Goal: Ask a question: Seek information or help from site administrators or community

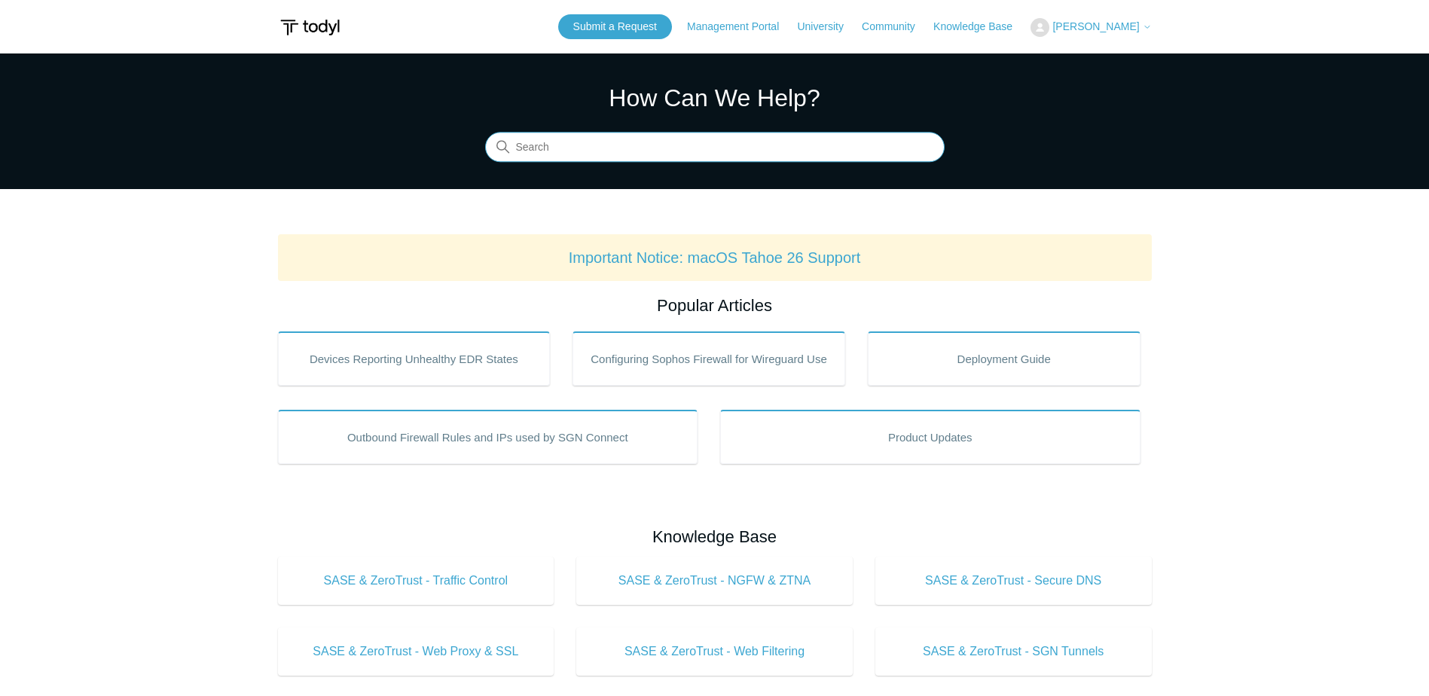
click at [627, 139] on input "Search" at bounding box center [715, 148] width 460 height 30
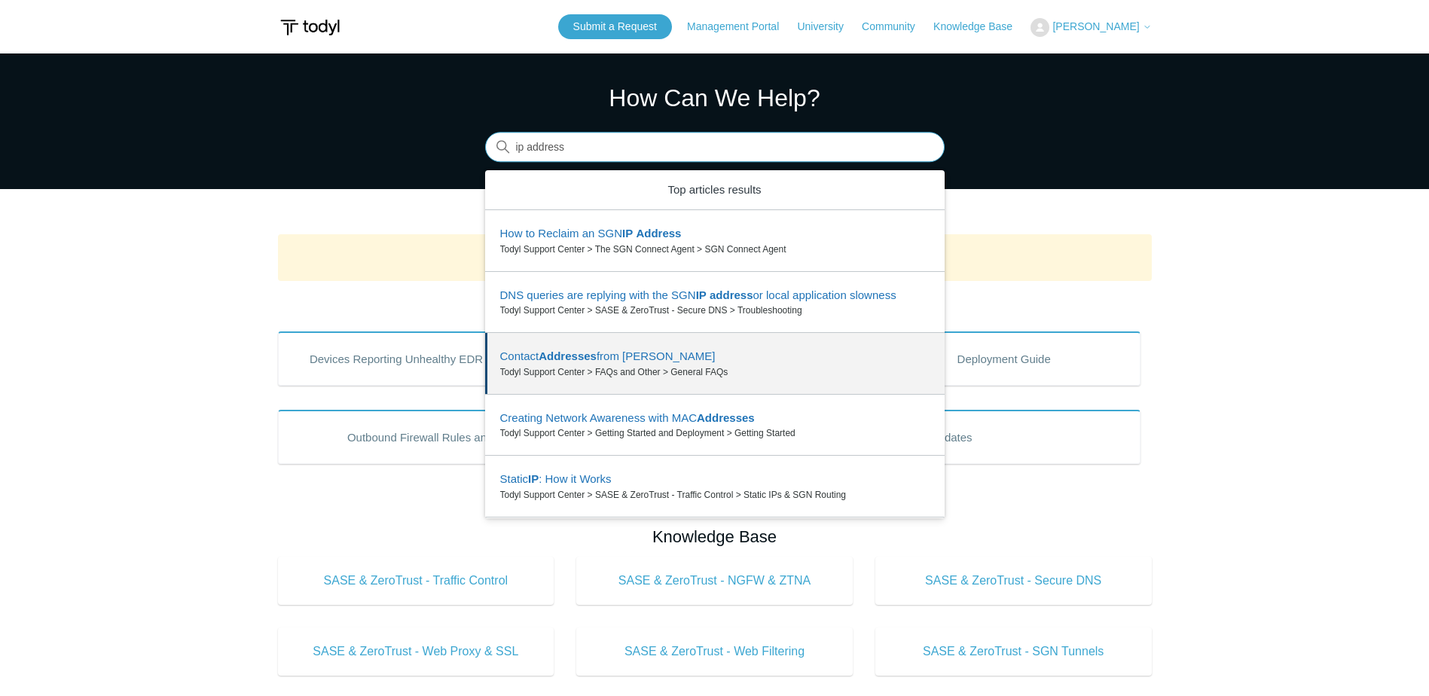
scroll to position [60, 0]
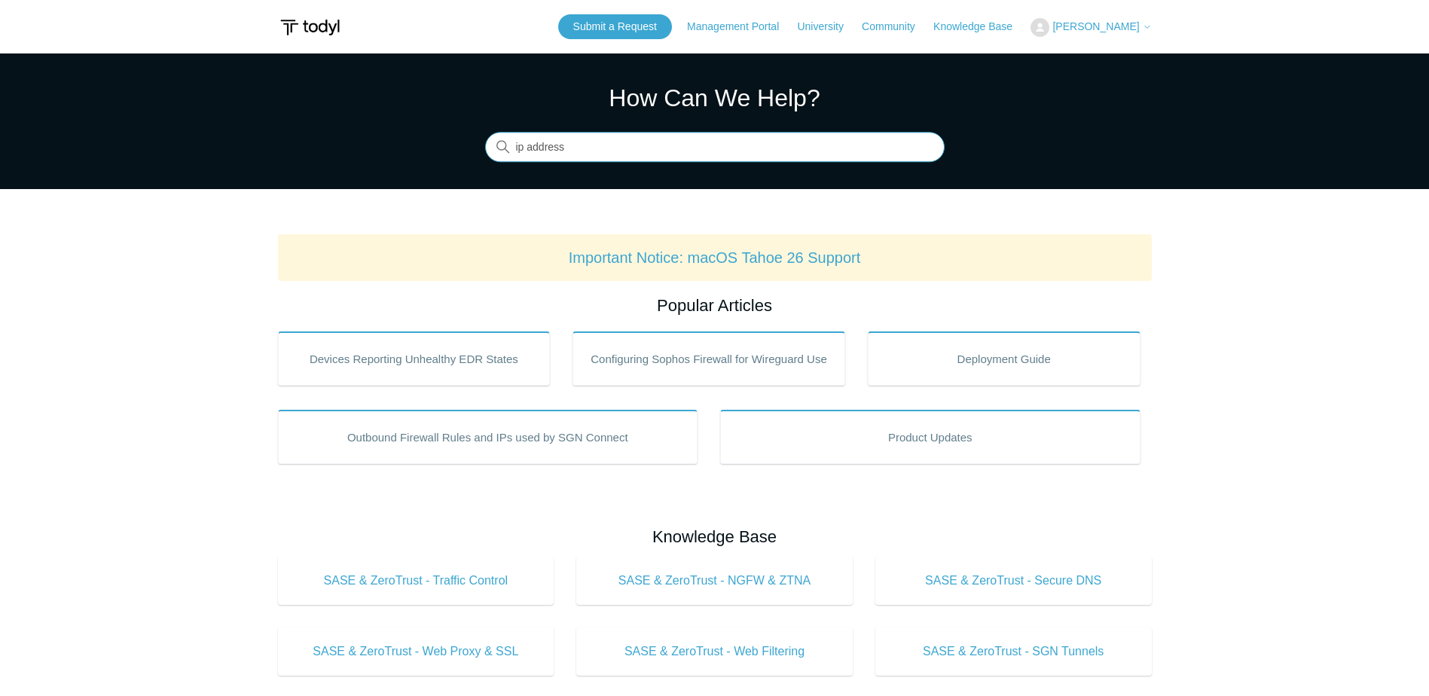
click at [668, 148] on input "ip address" at bounding box center [715, 148] width 460 height 30
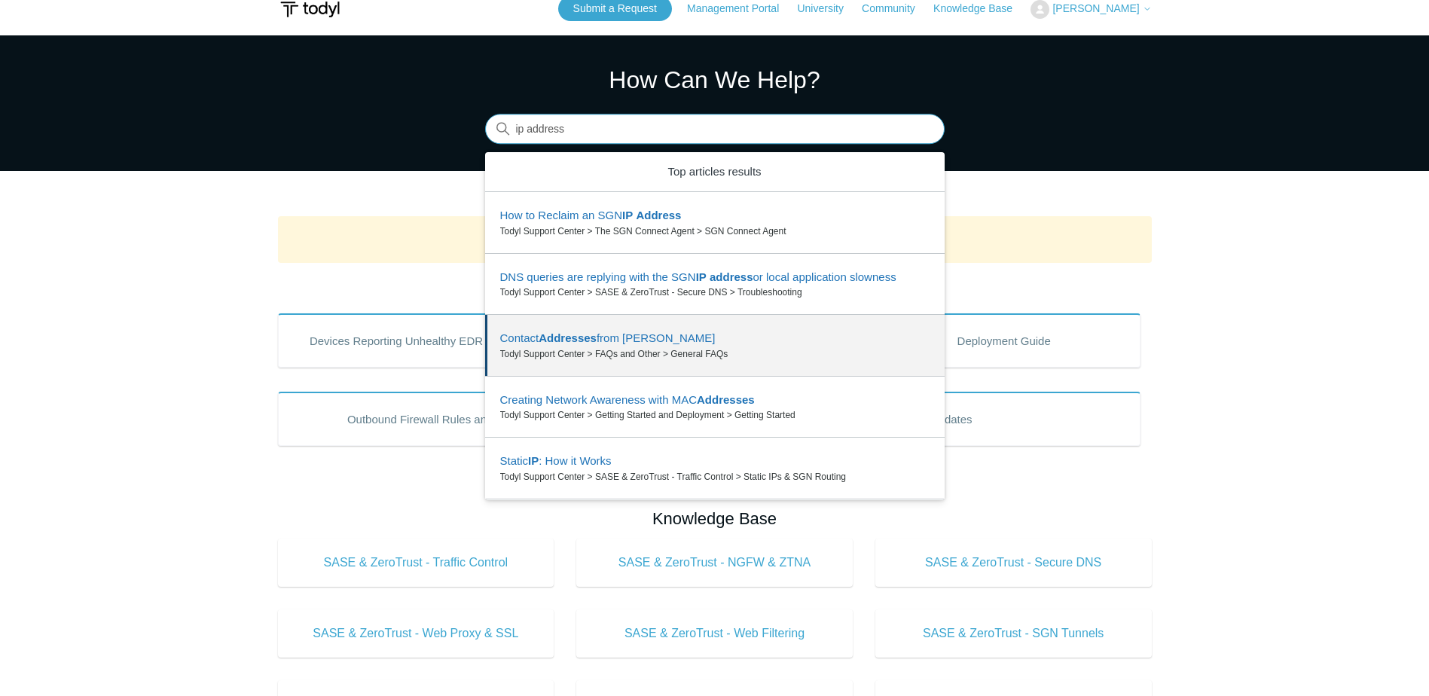
scroll to position [0, 0]
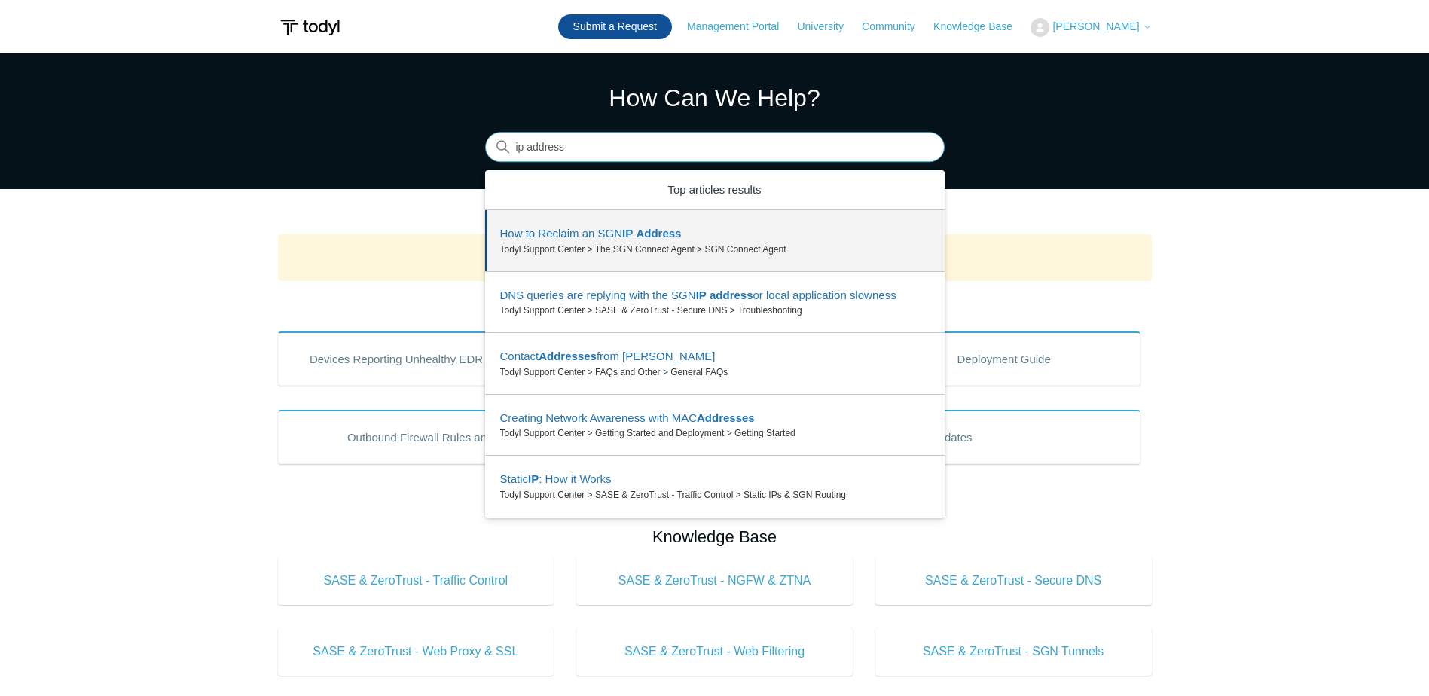
type input "ip address"
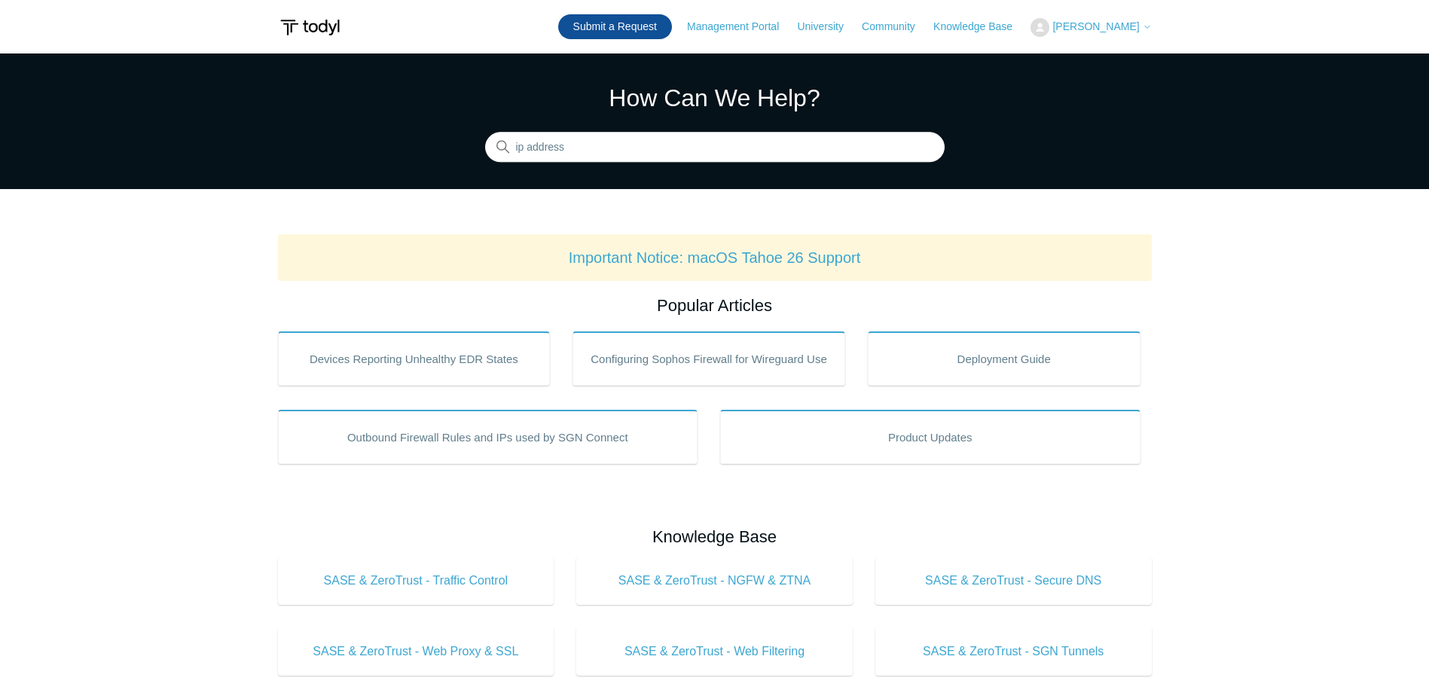
click at [606, 29] on link "Submit a Request" at bounding box center [615, 26] width 114 height 25
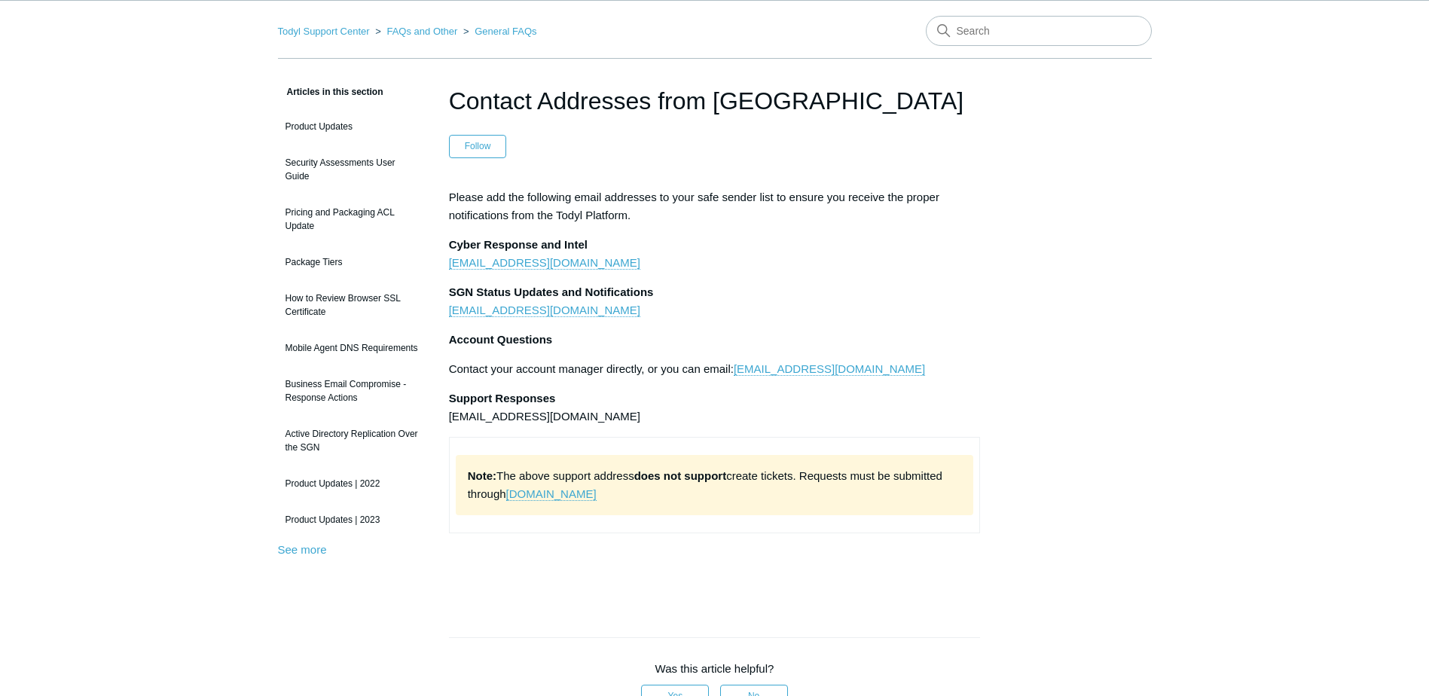
scroll to position [75, 0]
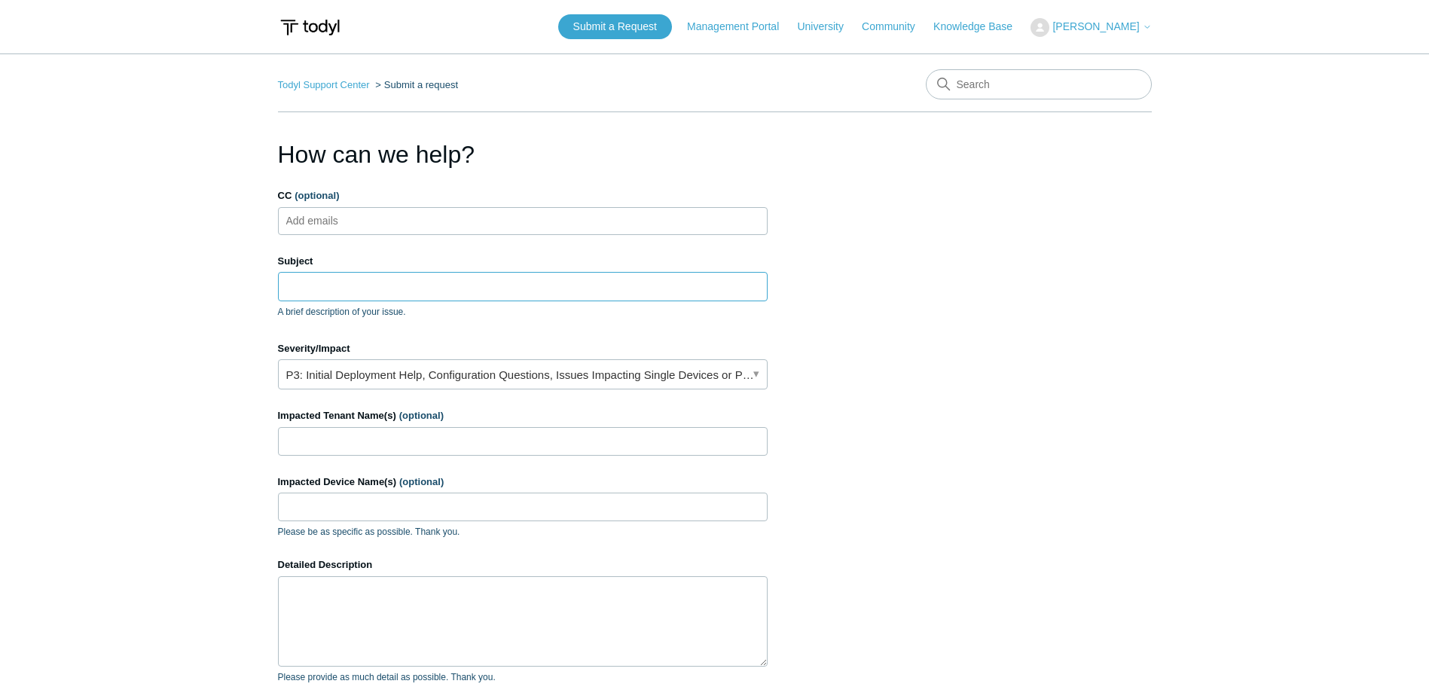
click at [341, 291] on input "Subject" at bounding box center [523, 286] width 490 height 29
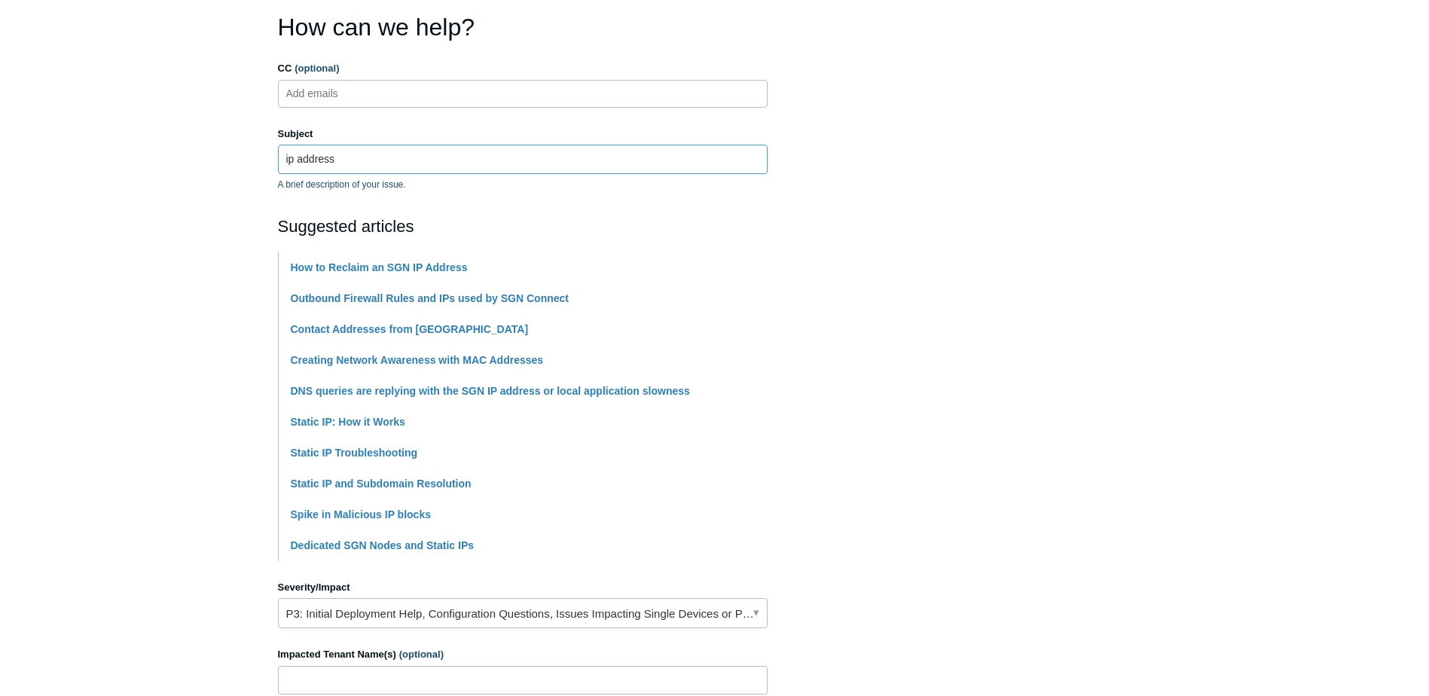
scroll to position [151, 0]
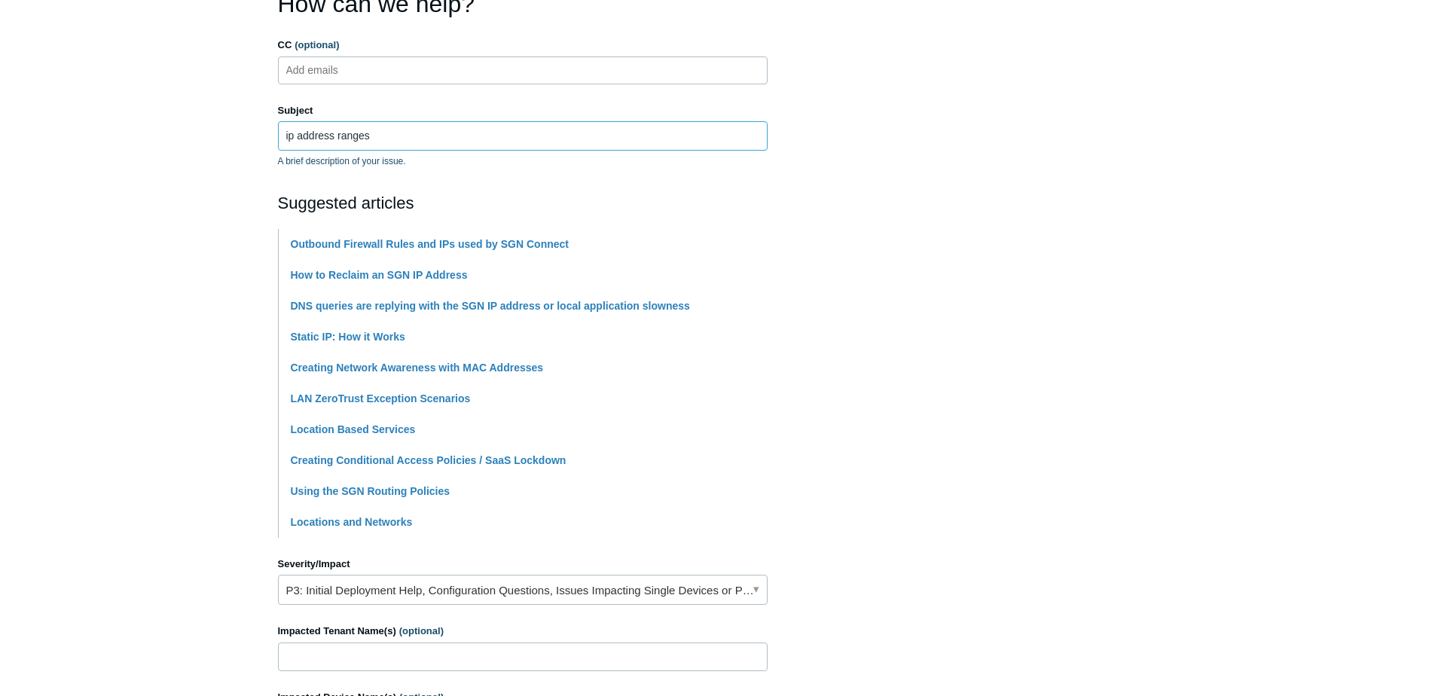
type input "ip address ranges"
click at [137, 520] on main "Todyl Support Center Submit a request How can we help? CC (optional) Add emails…" at bounding box center [714, 474] width 1429 height 1143
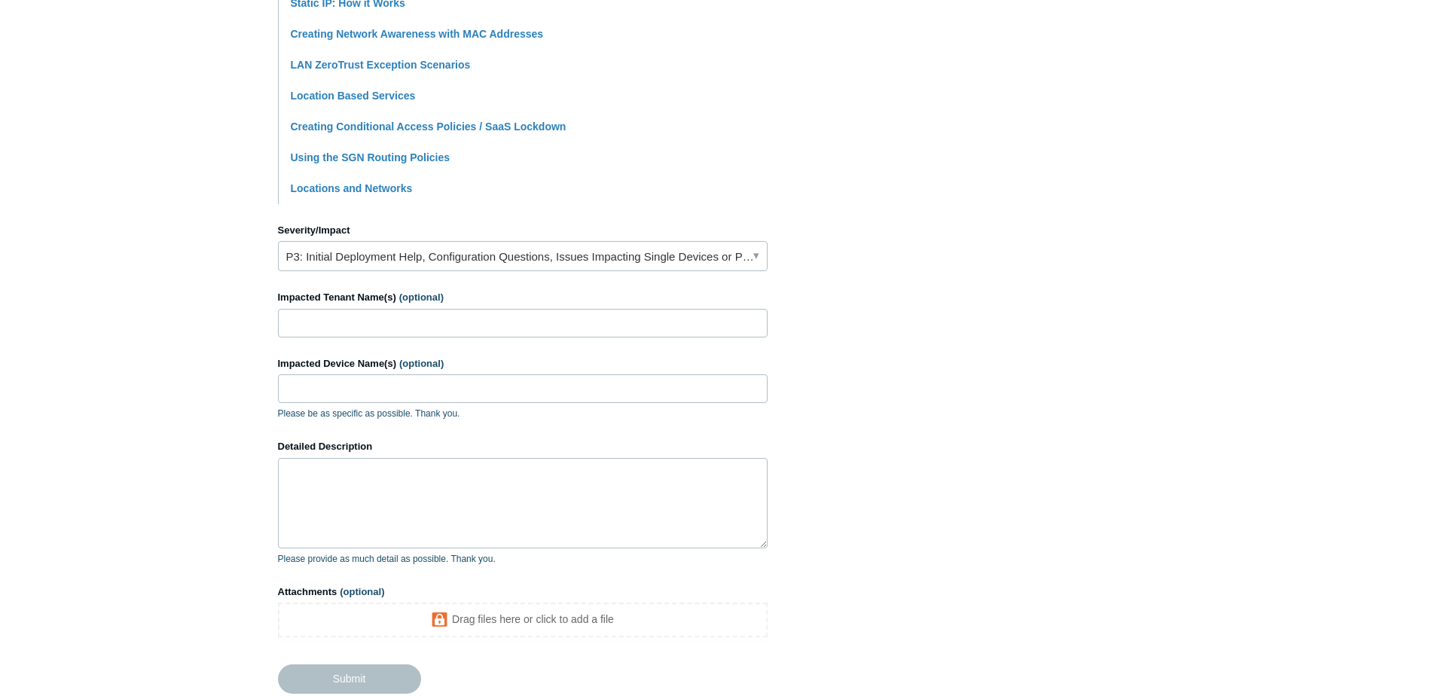
scroll to position [603, 0]
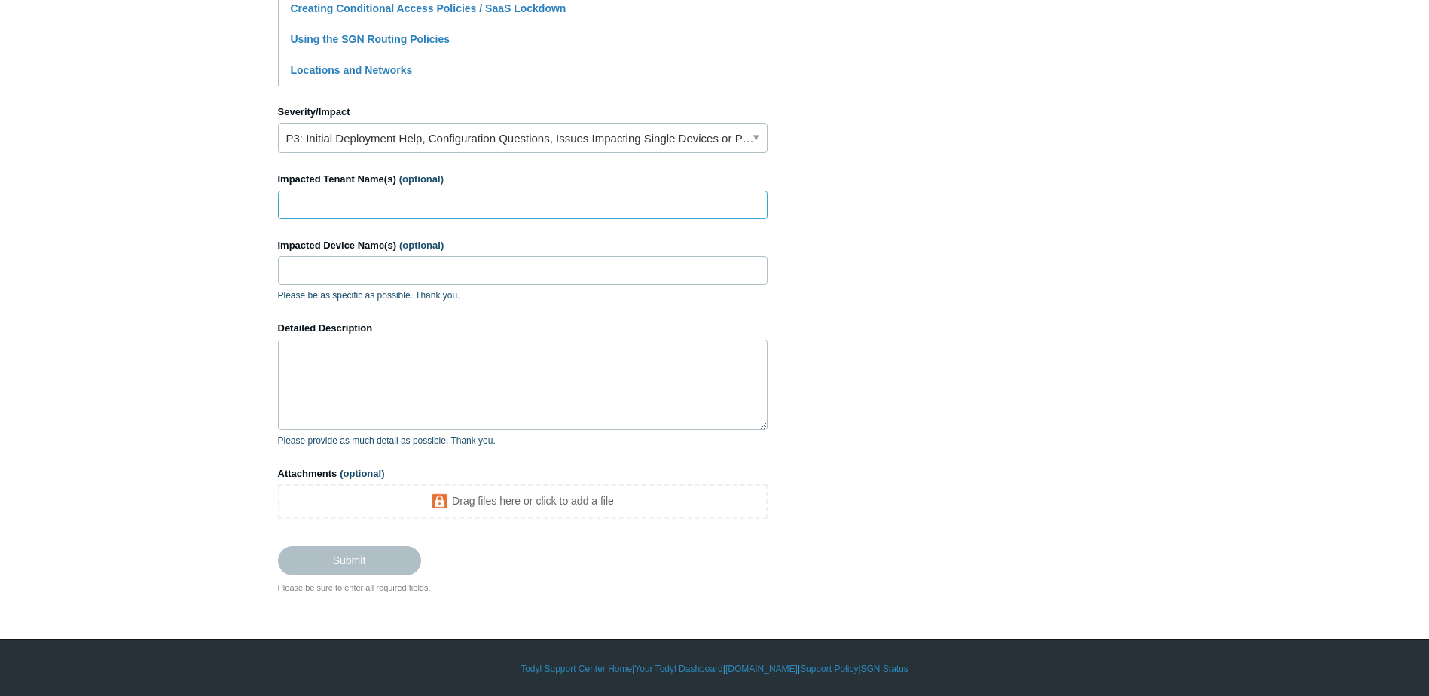
click at [304, 210] on input "Impacted Tenant Name(s) (optional)" at bounding box center [523, 205] width 490 height 29
type input "ASWB"
click at [383, 398] on textarea "Detailed Description" at bounding box center [523, 385] width 490 height 90
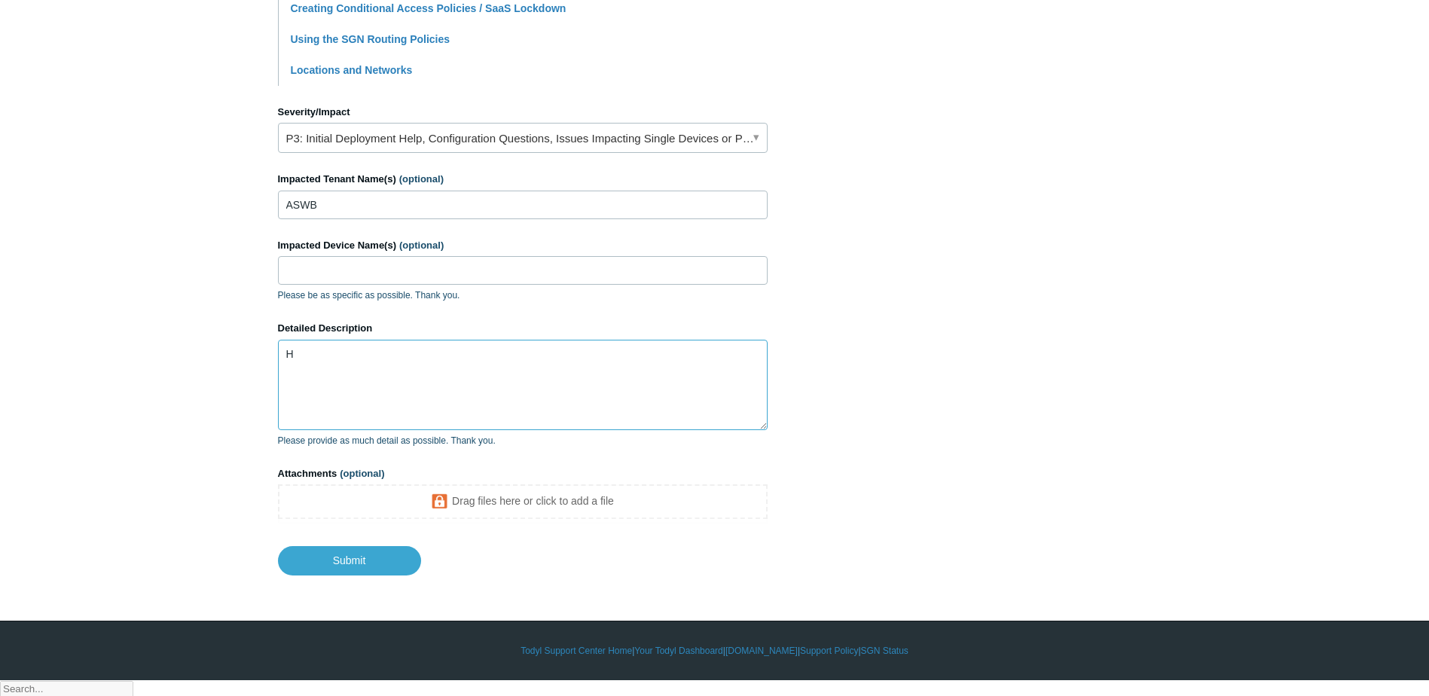
scroll to position [587, 0]
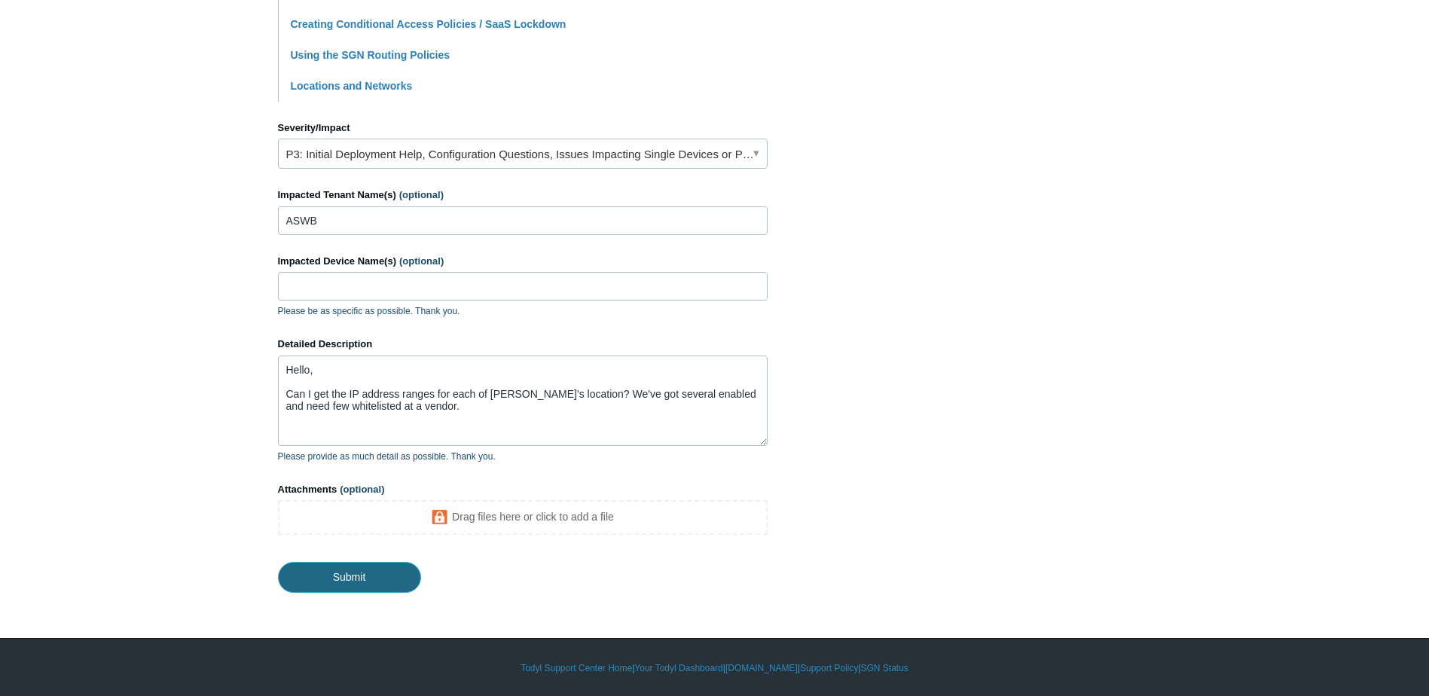
drag, startPoint x: 376, startPoint y: 584, endPoint x: 240, endPoint y: 496, distance: 162.0
click at [224, 539] on main "Todyl Support Center Submit a request How can we help? CC (optional) Add emails…" at bounding box center [714, 30] width 1429 height 1126
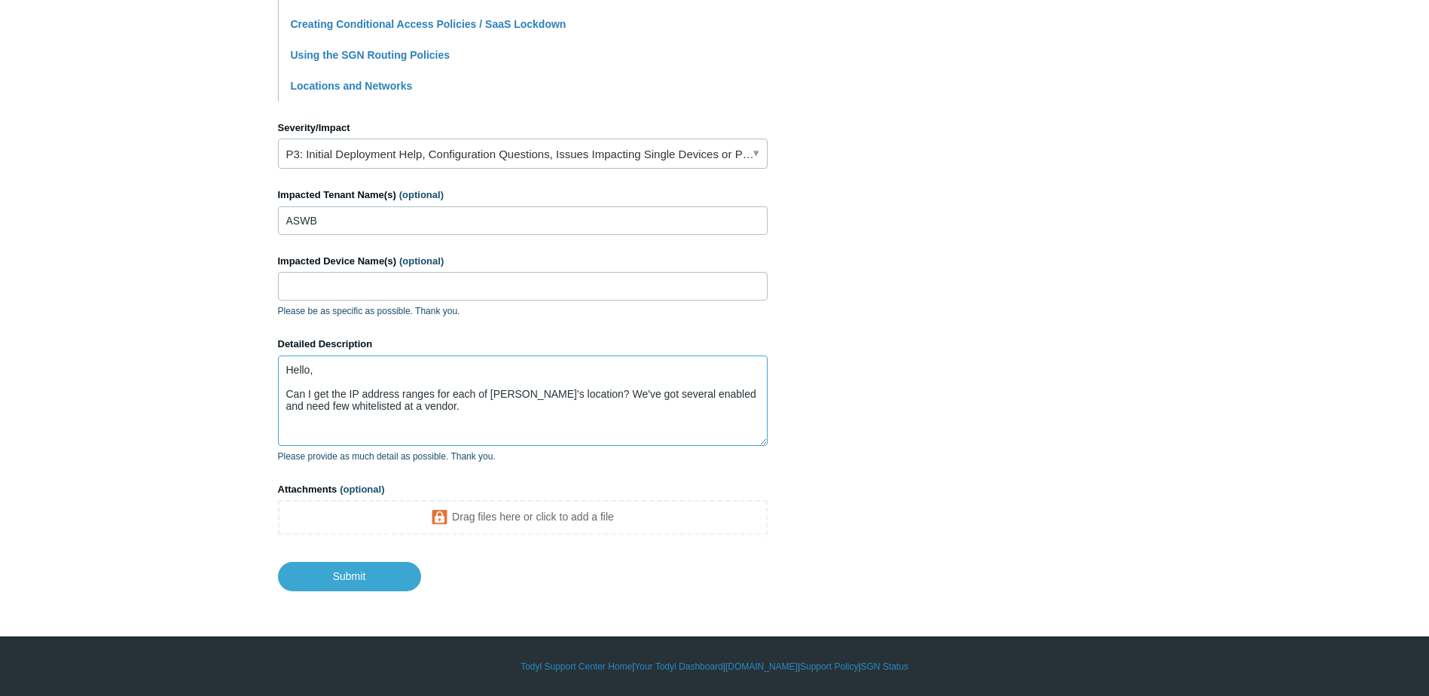
drag, startPoint x: 410, startPoint y: 408, endPoint x: 379, endPoint y: 408, distance: 30.9
click at [379, 408] on textarea "Hello, Can I get the IP address ranges for each of Todyl's location? We've got …" at bounding box center [523, 401] width 490 height 90
type textarea "Hello, Can I get the IP address ranges for each of Todyl's location? We've got …"
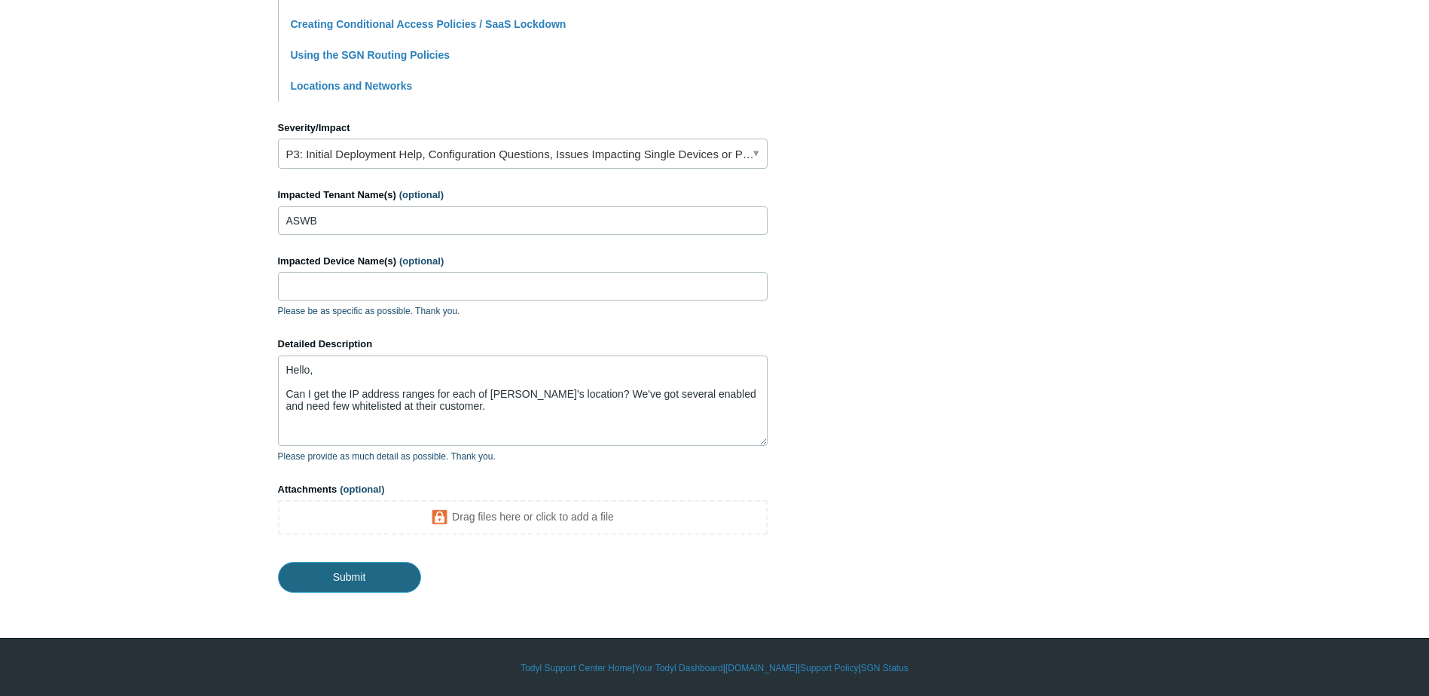
click at [359, 583] on input "Submit" at bounding box center [349, 577] width 143 height 30
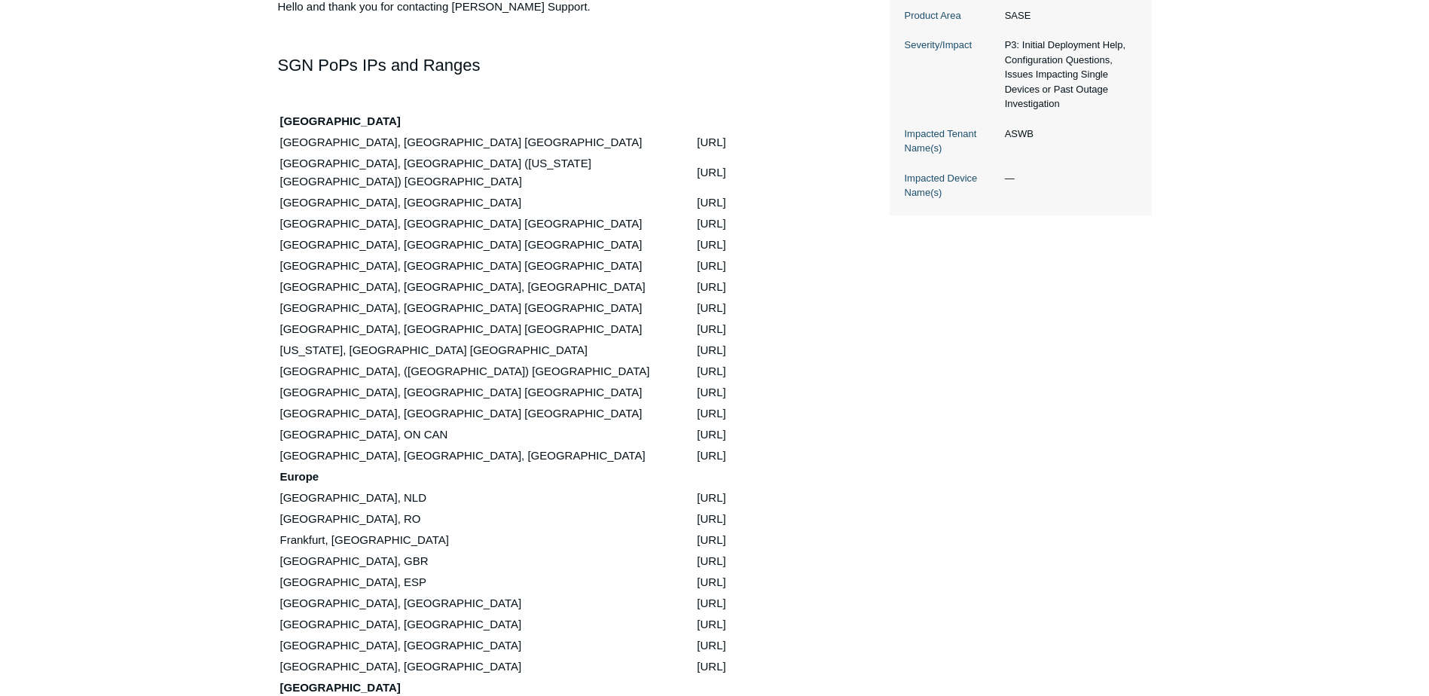
scroll to position [527, 0]
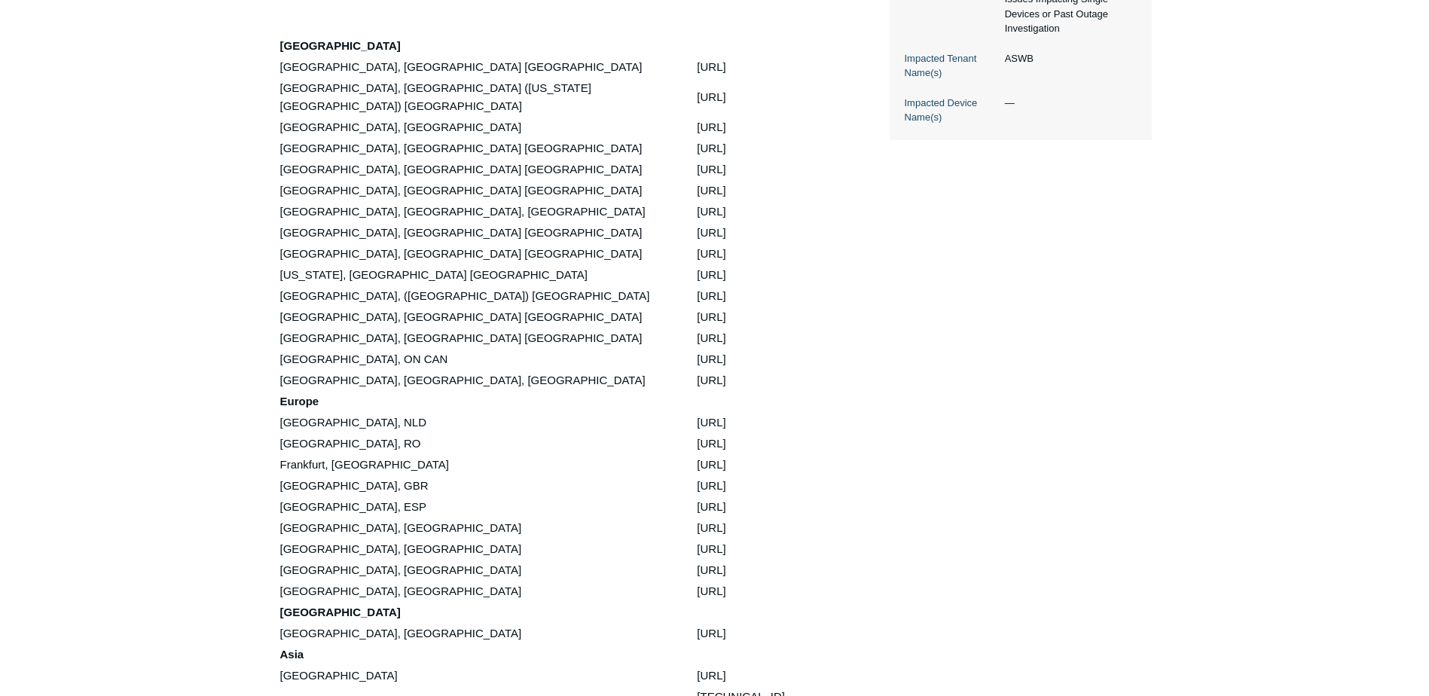
drag, startPoint x: 276, startPoint y: 65, endPoint x: 543, endPoint y: 66, distance: 267.5
click at [543, 66] on main "Requests Contributions Following Todyl Support Center My activities ip address …" at bounding box center [714, 374] width 1429 height 1697
click at [674, 197] on div "Hello and thank you for contacting [PERSON_NAME] Support. SGN PoPs IPs and Rang…" at bounding box center [559, 529] width 562 height 1214
drag, startPoint x: 276, startPoint y: 59, endPoint x: 564, endPoint y: 83, distance: 288.8
click at [564, 83] on main "Requests Contributions Following Todyl Support Center My activities ip address …" at bounding box center [714, 374] width 1429 height 1697
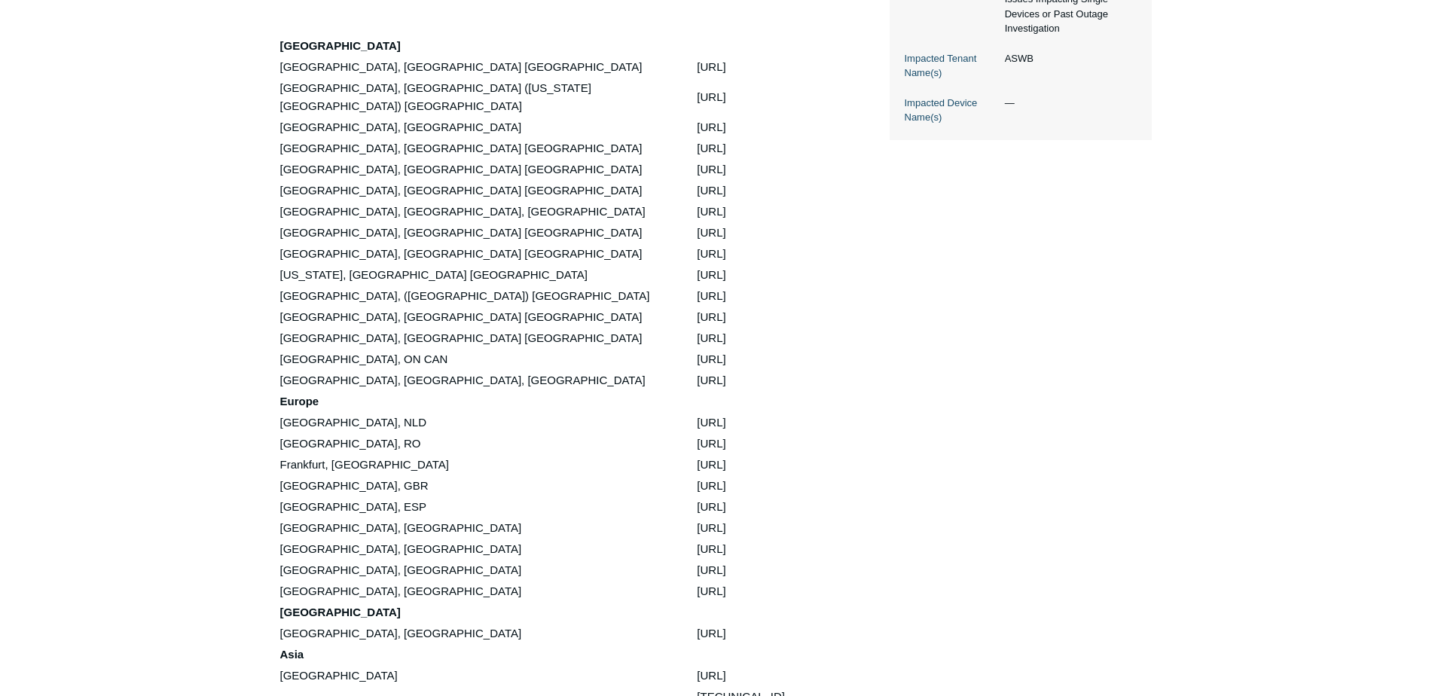
copy div "[GEOGRAPHIC_DATA] [GEOGRAPHIC_DATA], [GEOGRAPHIC_DATA] [GEOGRAPHIC_DATA] [URL] …"
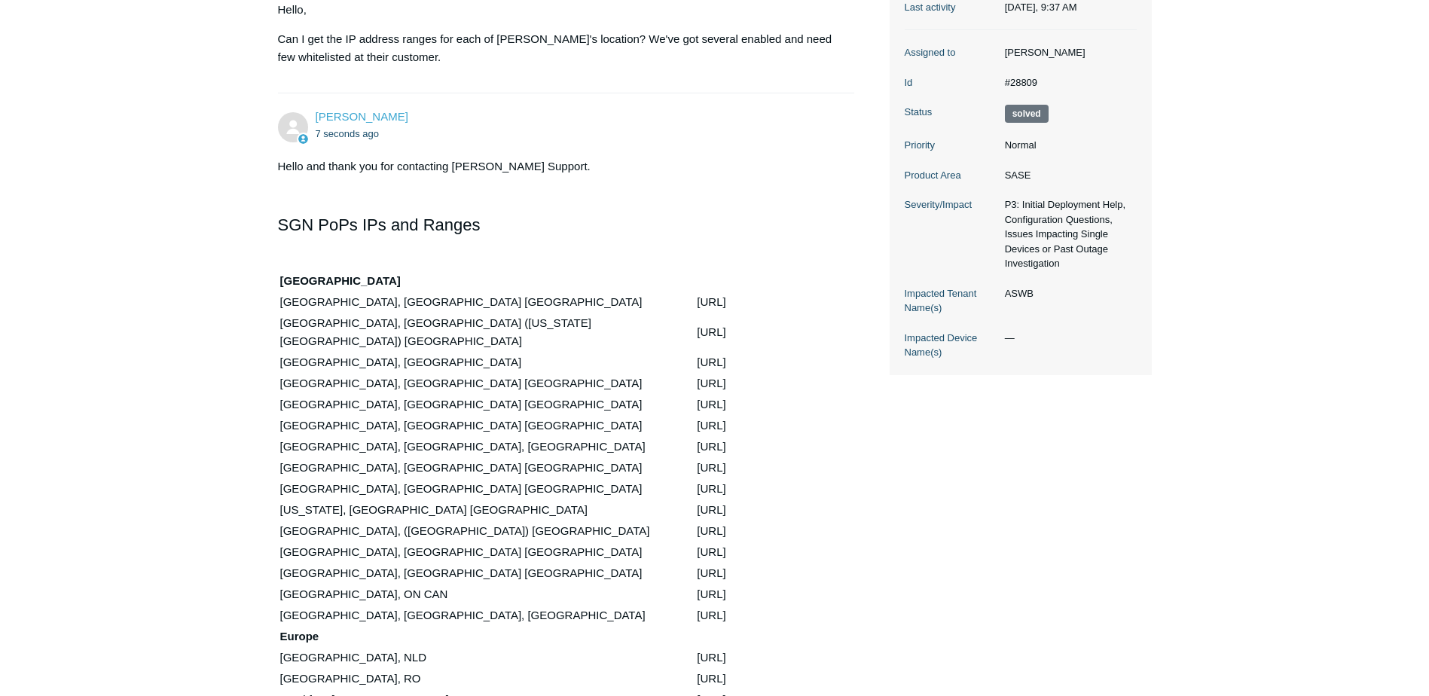
scroll to position [301, 0]
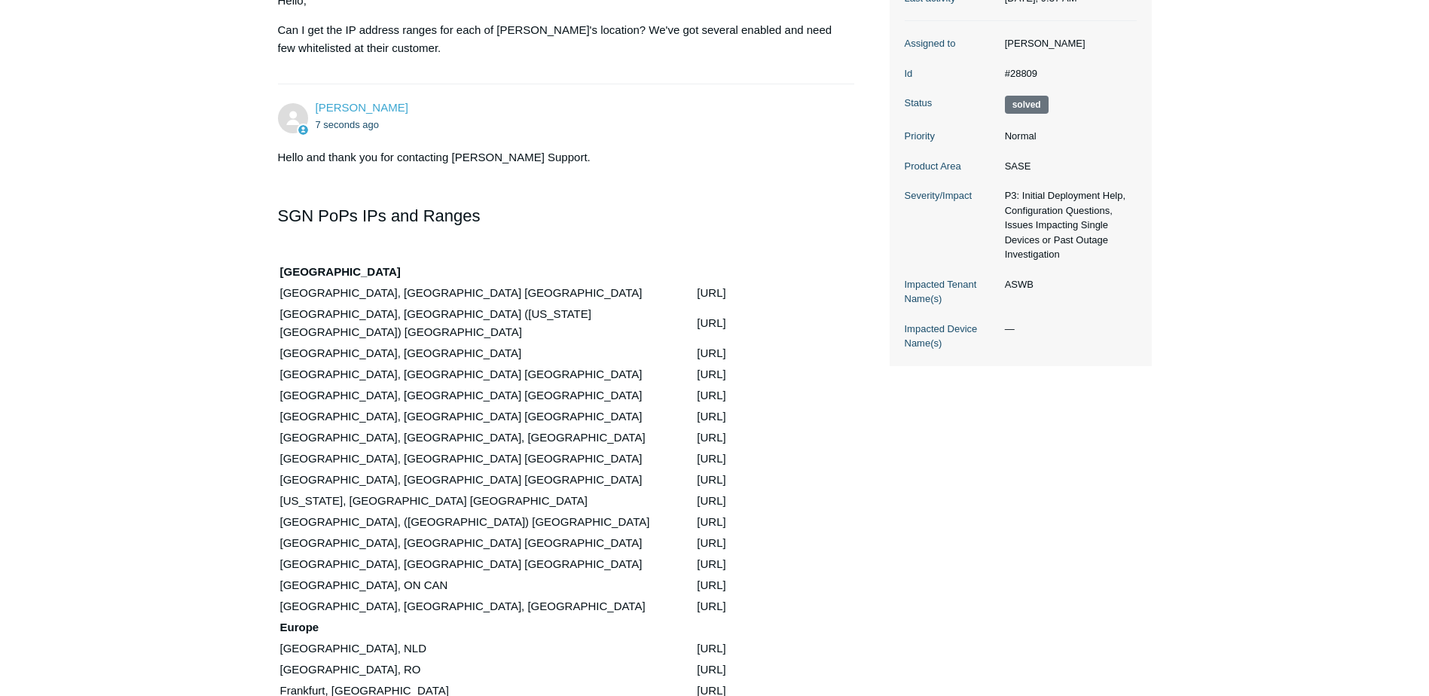
click at [239, 338] on main "Requests Contributions Following Todyl Support Center My activities ip address …" at bounding box center [714, 600] width 1429 height 1697
drag, startPoint x: 270, startPoint y: 376, endPoint x: 554, endPoint y: 382, distance: 283.3
click at [554, 382] on main "Requests Contributions Following Todyl Support Center My activities ip address …" at bounding box center [714, 600] width 1429 height 1697
drag, startPoint x: 554, startPoint y: 382, endPoint x: 585, endPoint y: 414, distance: 45.3
click at [696, 428] on td "[URL]" at bounding box center [767, 438] width 142 height 20
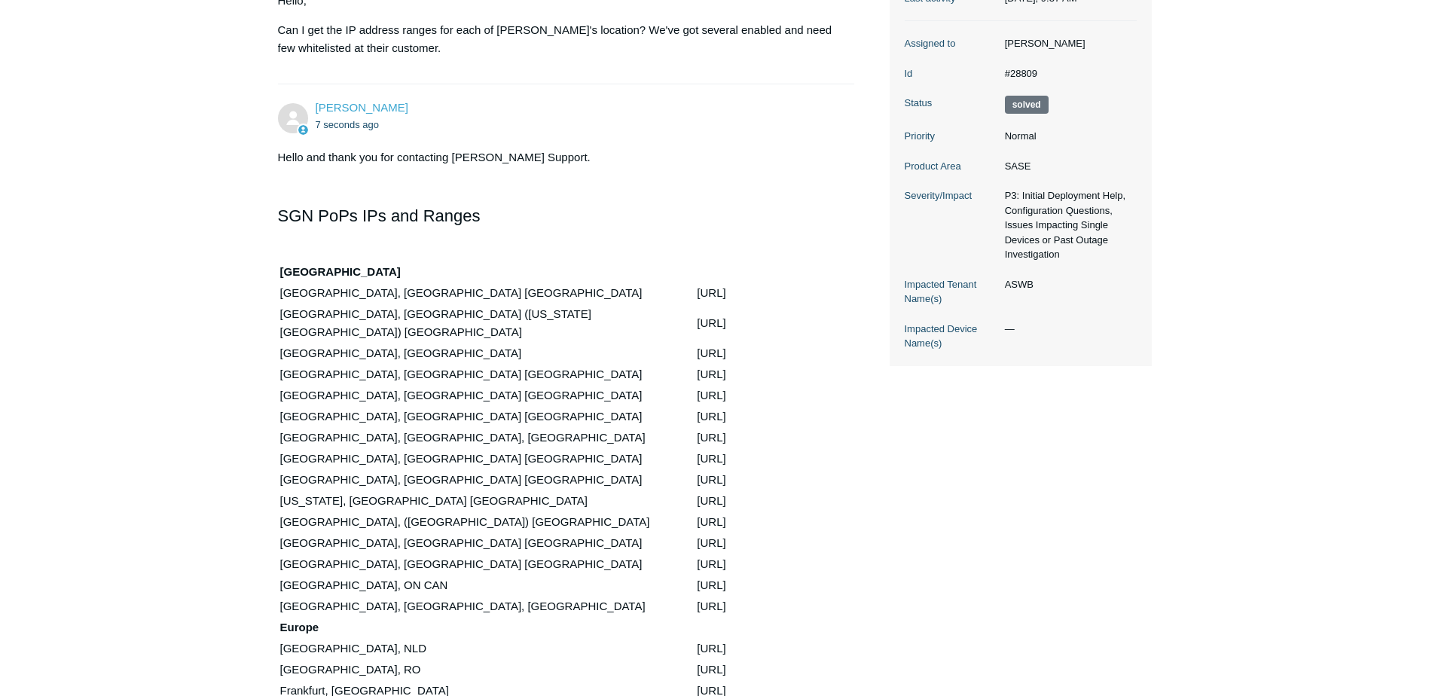
drag, startPoint x: 564, startPoint y: 404, endPoint x: 282, endPoint y: 382, distance: 282.6
copy tbody "Dallas, TX USA 150.252.240.0/24 Denver, CO USA 150.252.244.0/24"
drag, startPoint x: 278, startPoint y: 443, endPoint x: 554, endPoint y: 462, distance: 276.4
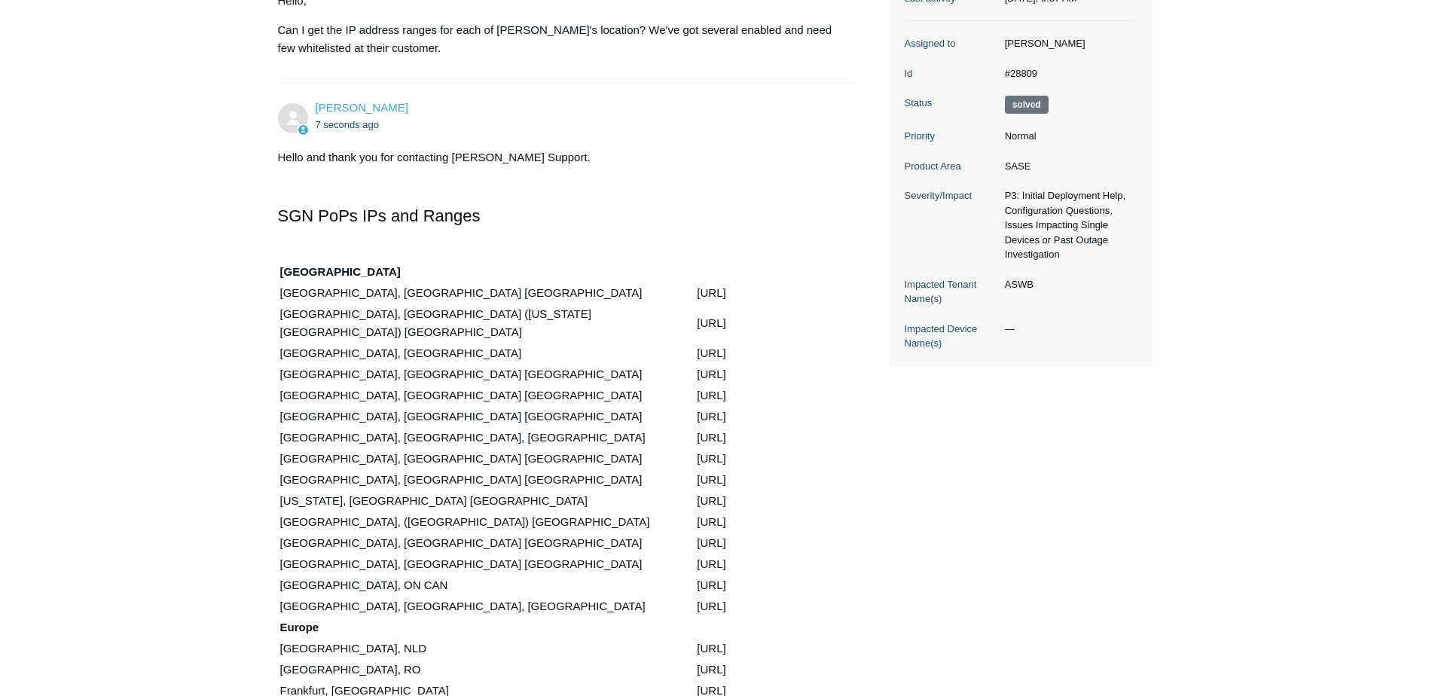
copy tbody "Los Angeles, CA USA 192.111.92.0/24 Miami, FL USA 150.252.245.0/24"
drag, startPoint x: 285, startPoint y: 485, endPoint x: 567, endPoint y: 486, distance: 281.8
click at [567, 491] on tr "New York, NY USA 150.252.243.0/24" at bounding box center [559, 501] width 559 height 20
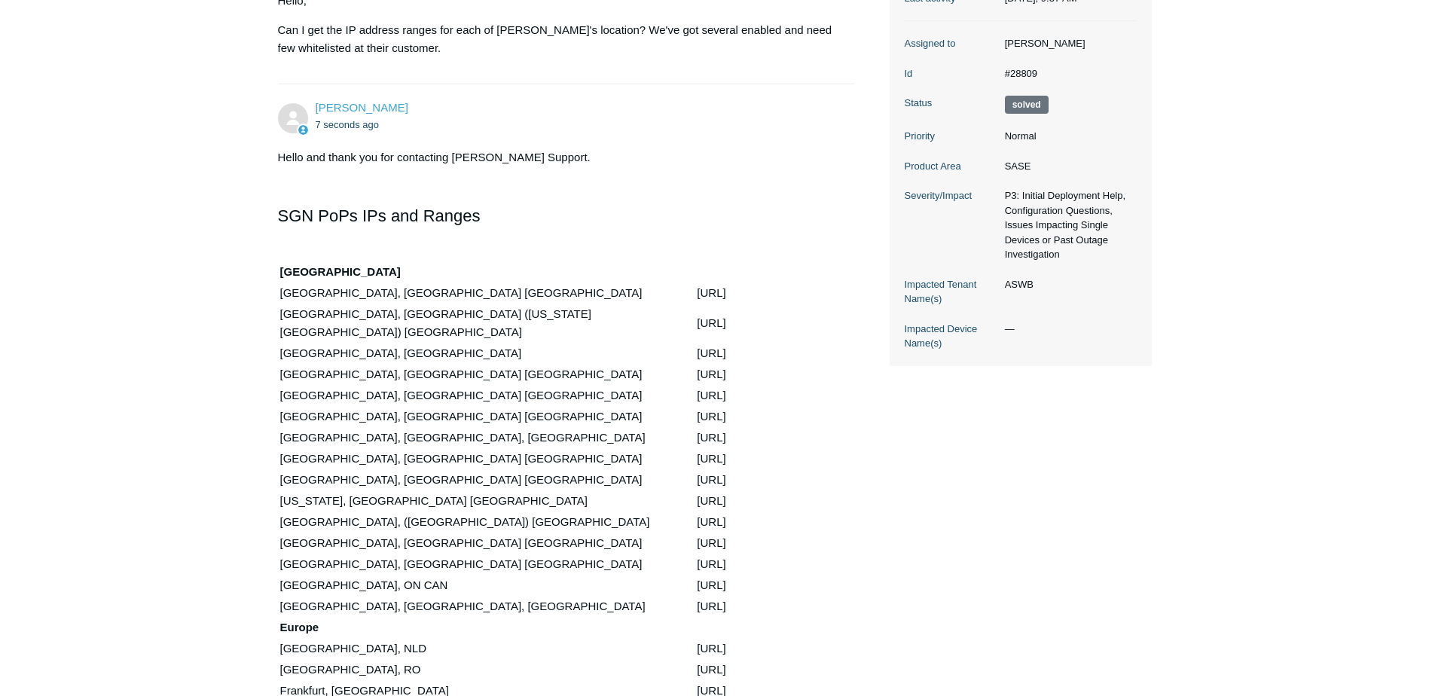
drag, startPoint x: 567, startPoint y: 486, endPoint x: 563, endPoint y: 510, distance: 24.4
click at [696, 533] on td "150.252.241.0/24" at bounding box center [767, 543] width 142 height 20
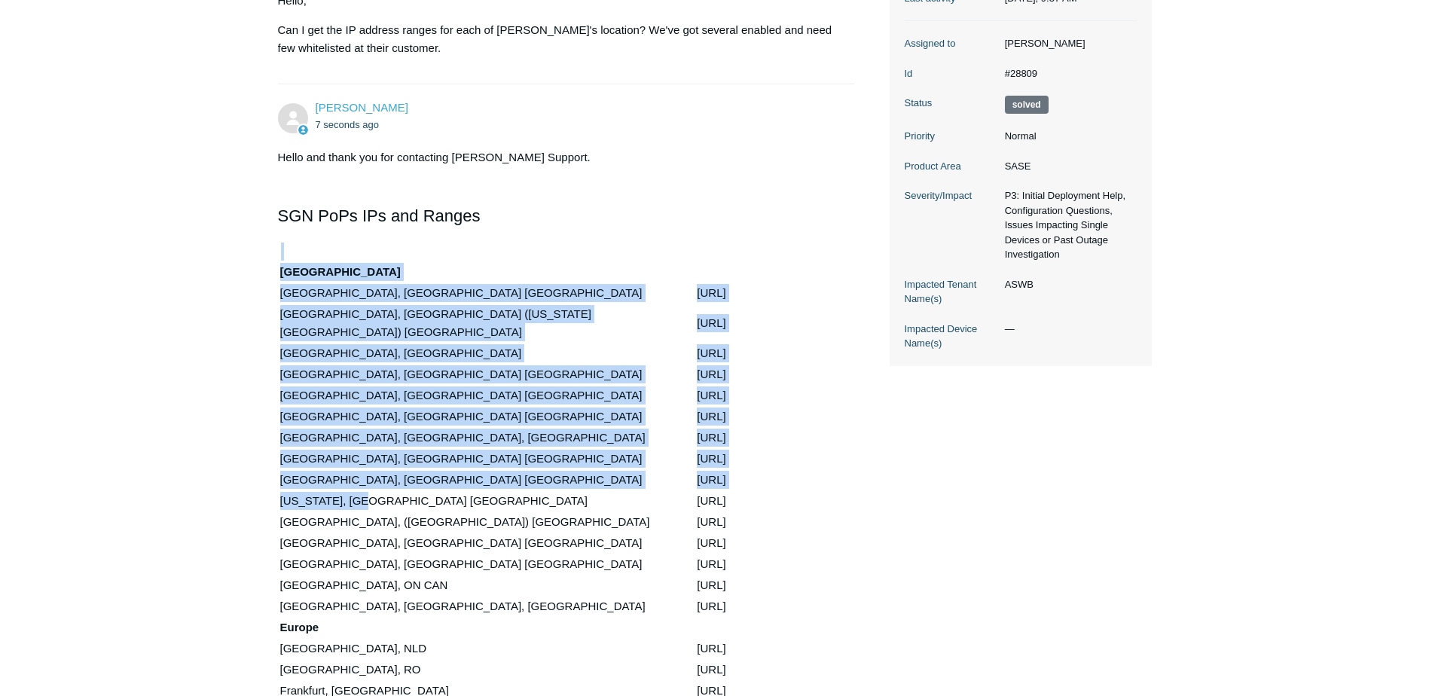
drag, startPoint x: 273, startPoint y: 479, endPoint x: 368, endPoint y: 482, distance: 95.7
click at [368, 482] on main "Requests Contributions Following Todyl Support Center My activities ip address …" at bounding box center [714, 600] width 1429 height 1697
drag, startPoint x: 368, startPoint y: 482, endPoint x: 291, endPoint y: 485, distance: 77.7
click at [300, 491] on td "New York, NY USA" at bounding box center [488, 501] width 416 height 20
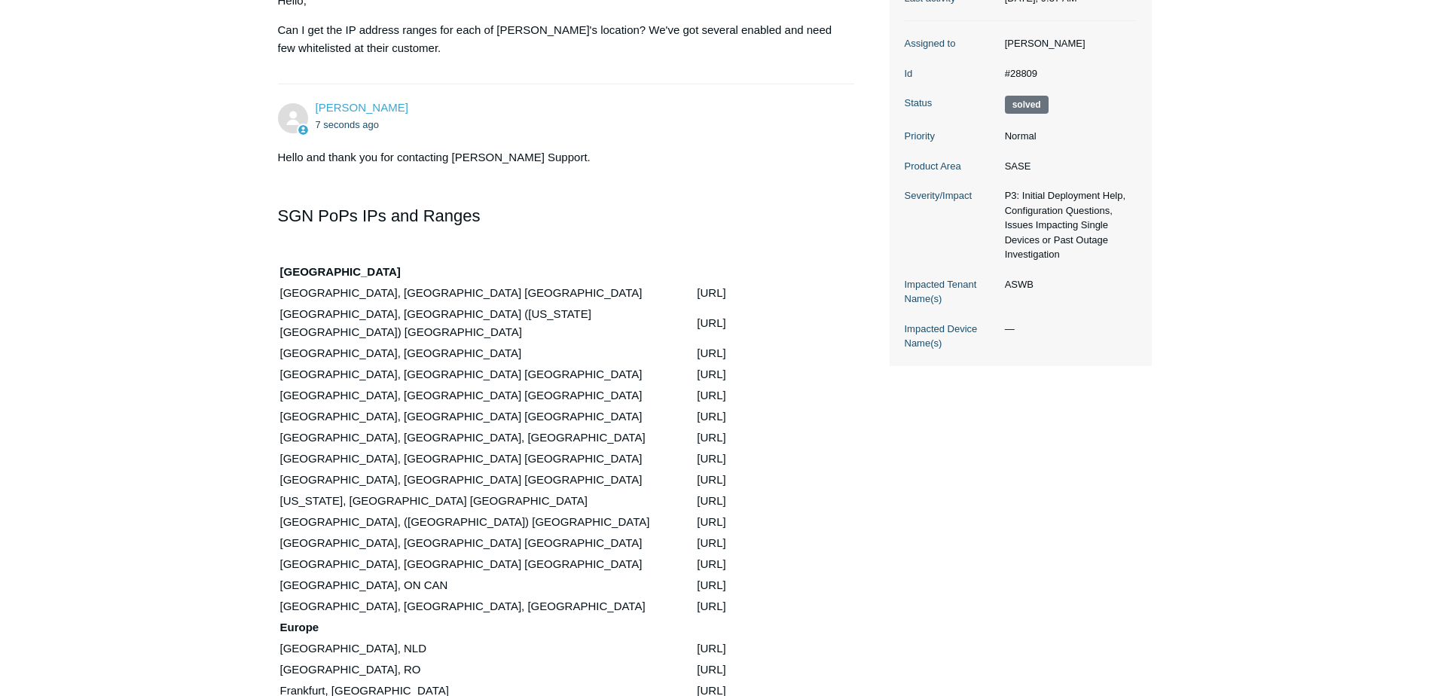
drag, startPoint x: 281, startPoint y: 484, endPoint x: 558, endPoint y: 481, distance: 277.3
click at [558, 491] on tr "New York, NY USA 150.252.243.0/24" at bounding box center [559, 501] width 559 height 20
copy tr "New York, NY USA 150.252.243.0/24"
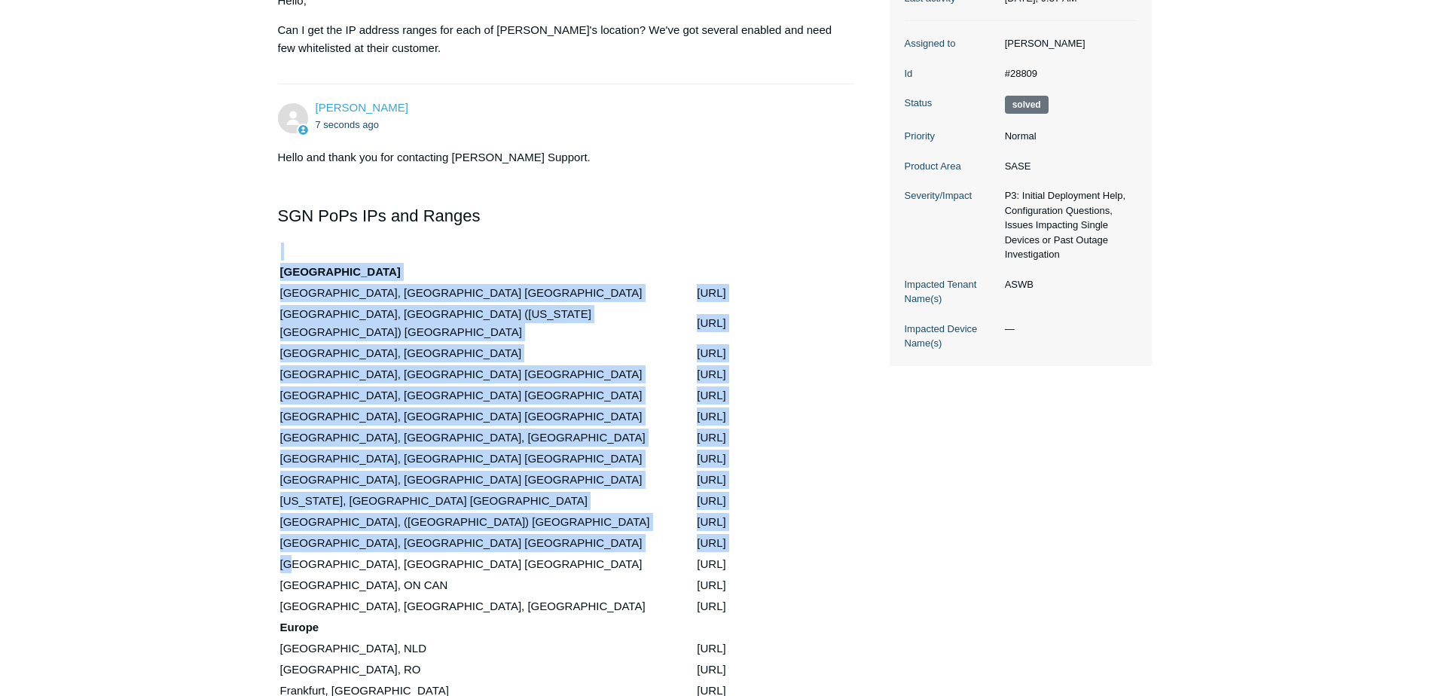
drag, startPoint x: 278, startPoint y: 530, endPoint x: 292, endPoint y: 539, distance: 16.5
click at [292, 539] on main "Requests Contributions Following Todyl Support Center My activities ip address …" at bounding box center [714, 600] width 1429 height 1697
drag, startPoint x: 292, startPoint y: 539, endPoint x: 243, endPoint y: 524, distance: 51.2
click at [243, 524] on main "Requests Contributions Following Todyl Support Center My activities ip address …" at bounding box center [714, 600] width 1429 height 1697
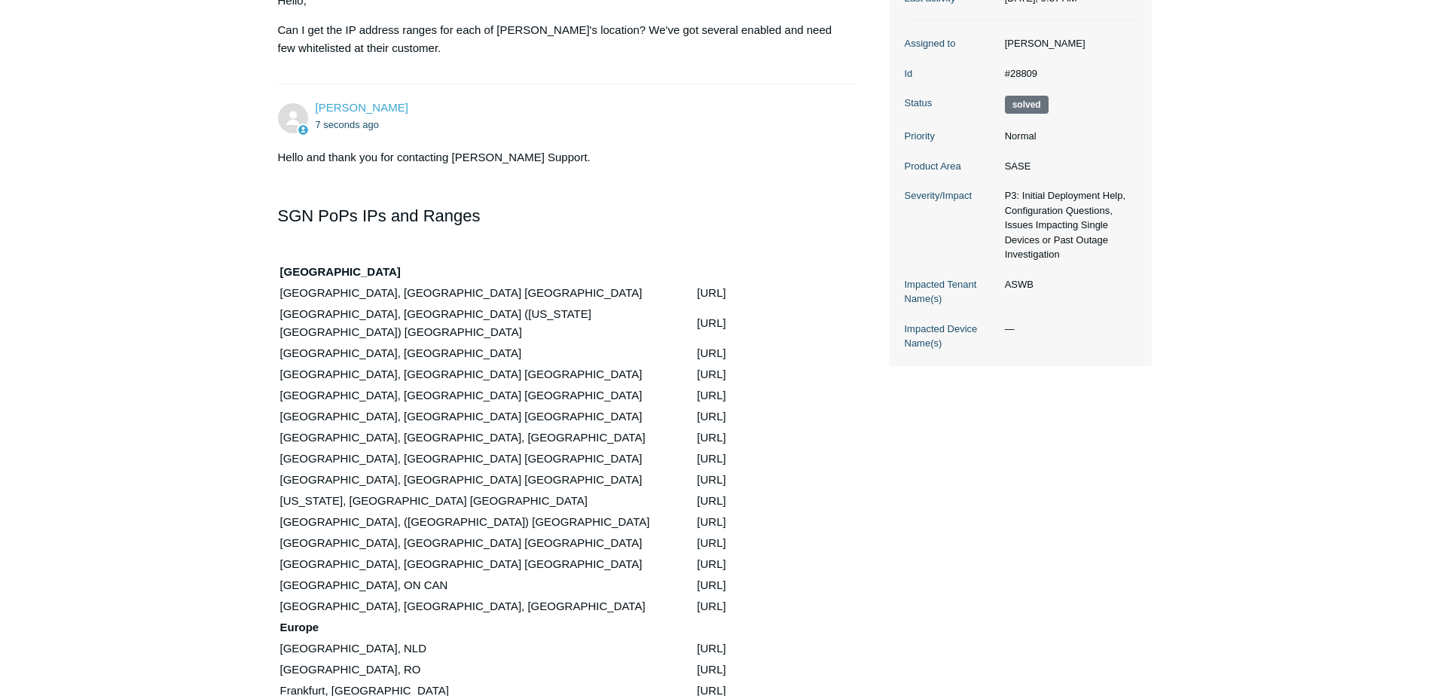
drag, startPoint x: 282, startPoint y: 528, endPoint x: 557, endPoint y: 539, distance: 275.2
copy tbody "San Jose, CA USA 150.252.241.0/24 Seattle, WA USA 192.111.94.0/24"
